Goal: Transaction & Acquisition: Download file/media

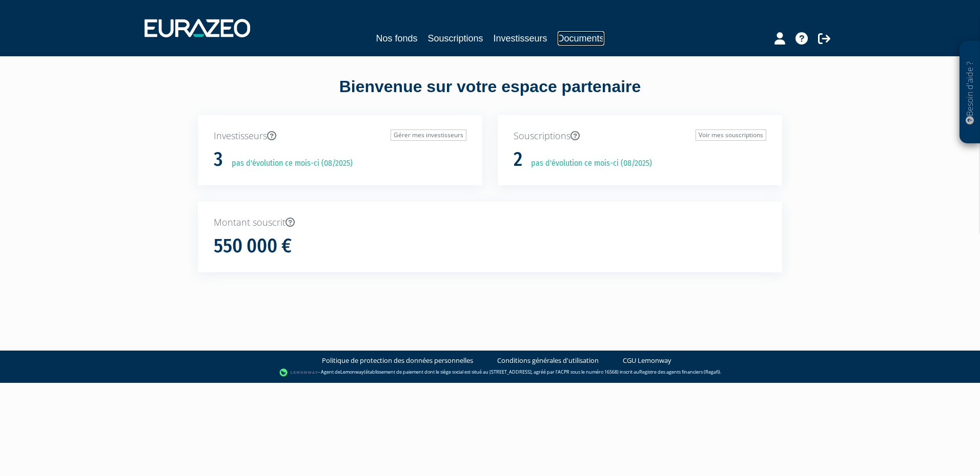
click at [567, 34] on link "Documents" at bounding box center [580, 38] width 47 height 14
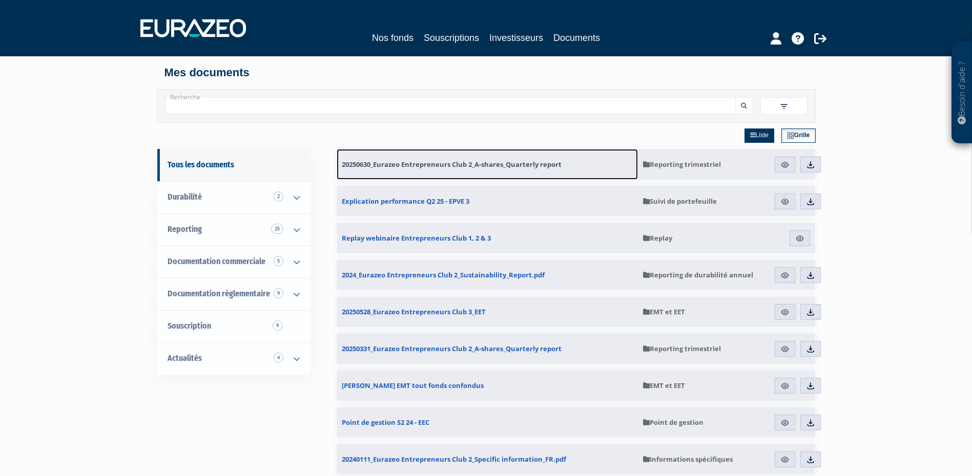
click at [432, 168] on span "20250630_Eurazeo Entrepreneurs Club 2_A-shares_Quarterly report" at bounding box center [452, 164] width 220 height 9
